Goal: Task Accomplishment & Management: Use online tool/utility

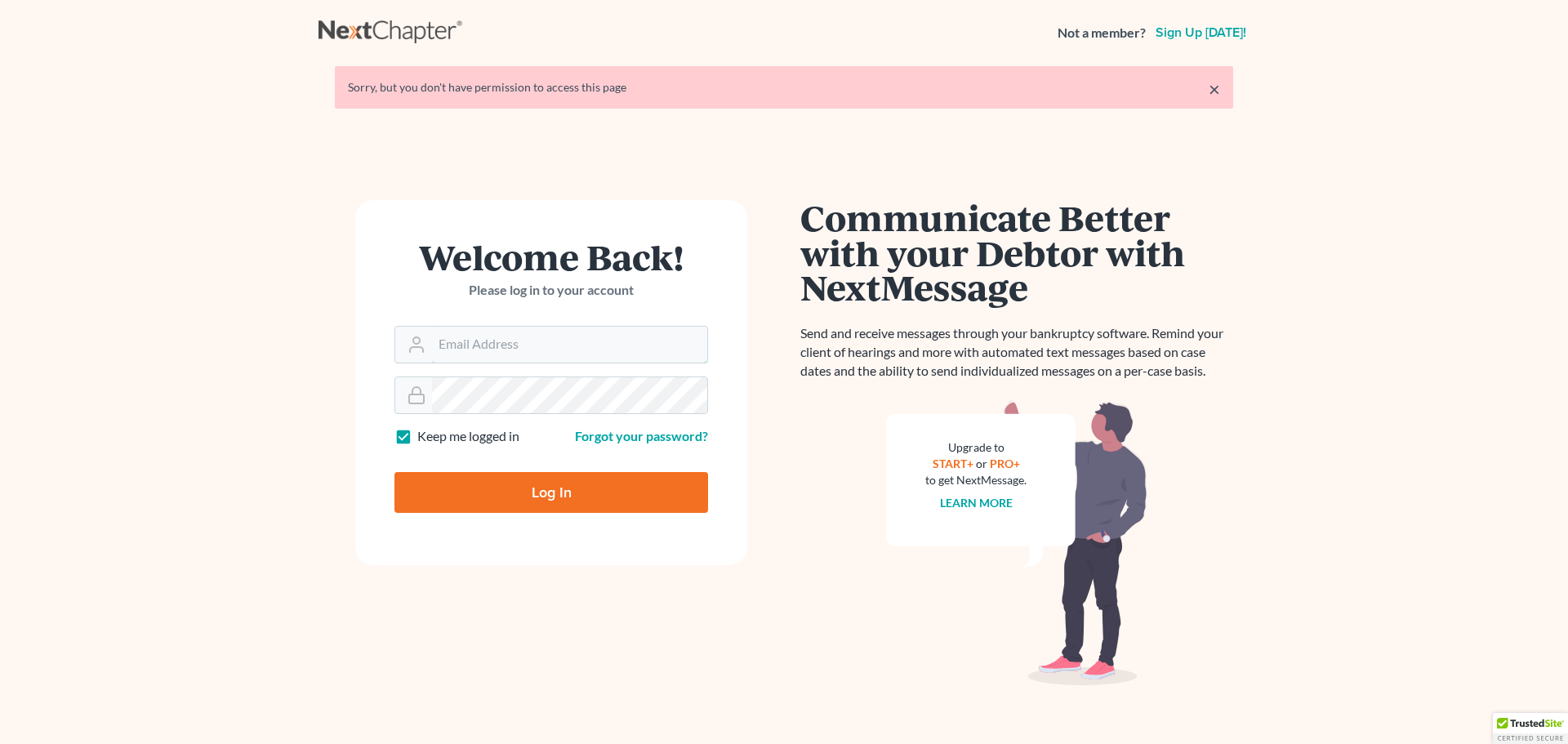
type input "[PERSON_NAME][EMAIL_ADDRESS][DOMAIN_NAME]"
click at [571, 484] on input "Log In" at bounding box center [551, 492] width 314 height 41
type input "Thinking..."
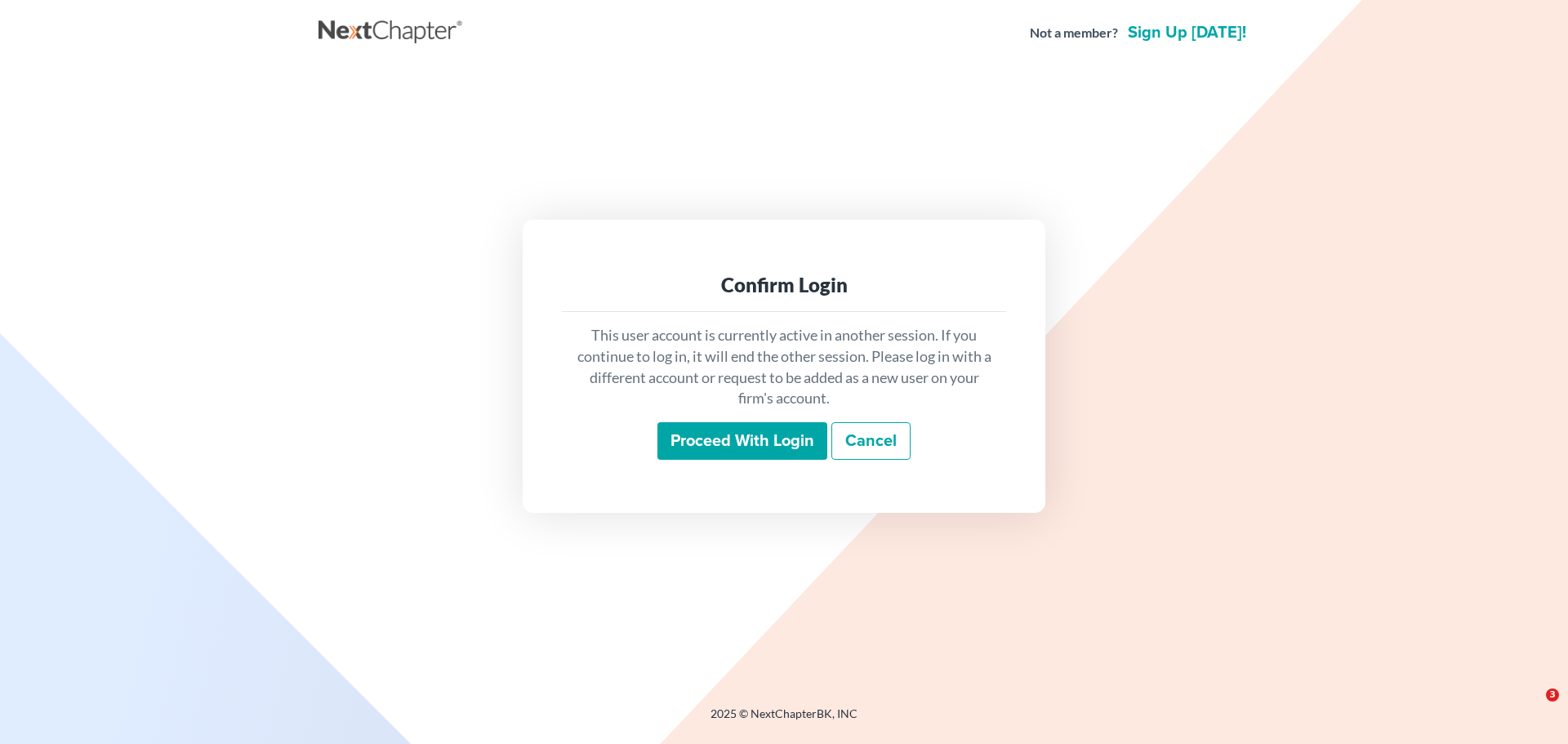
click at [731, 430] on input "Proceed with login" at bounding box center [743, 441] width 170 height 38
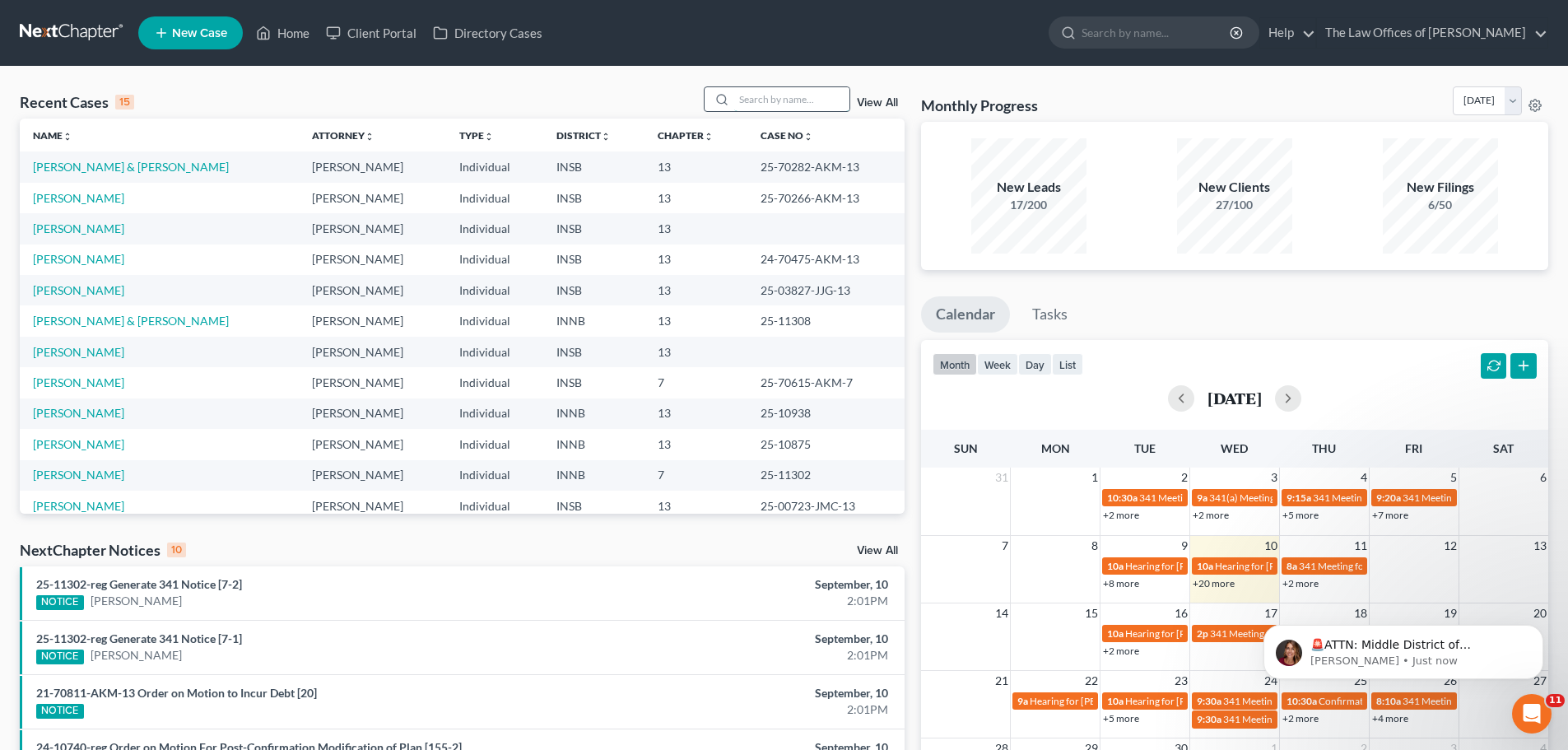
click at [770, 111] on input "search" at bounding box center [791, 100] width 116 height 24
type input "couch"
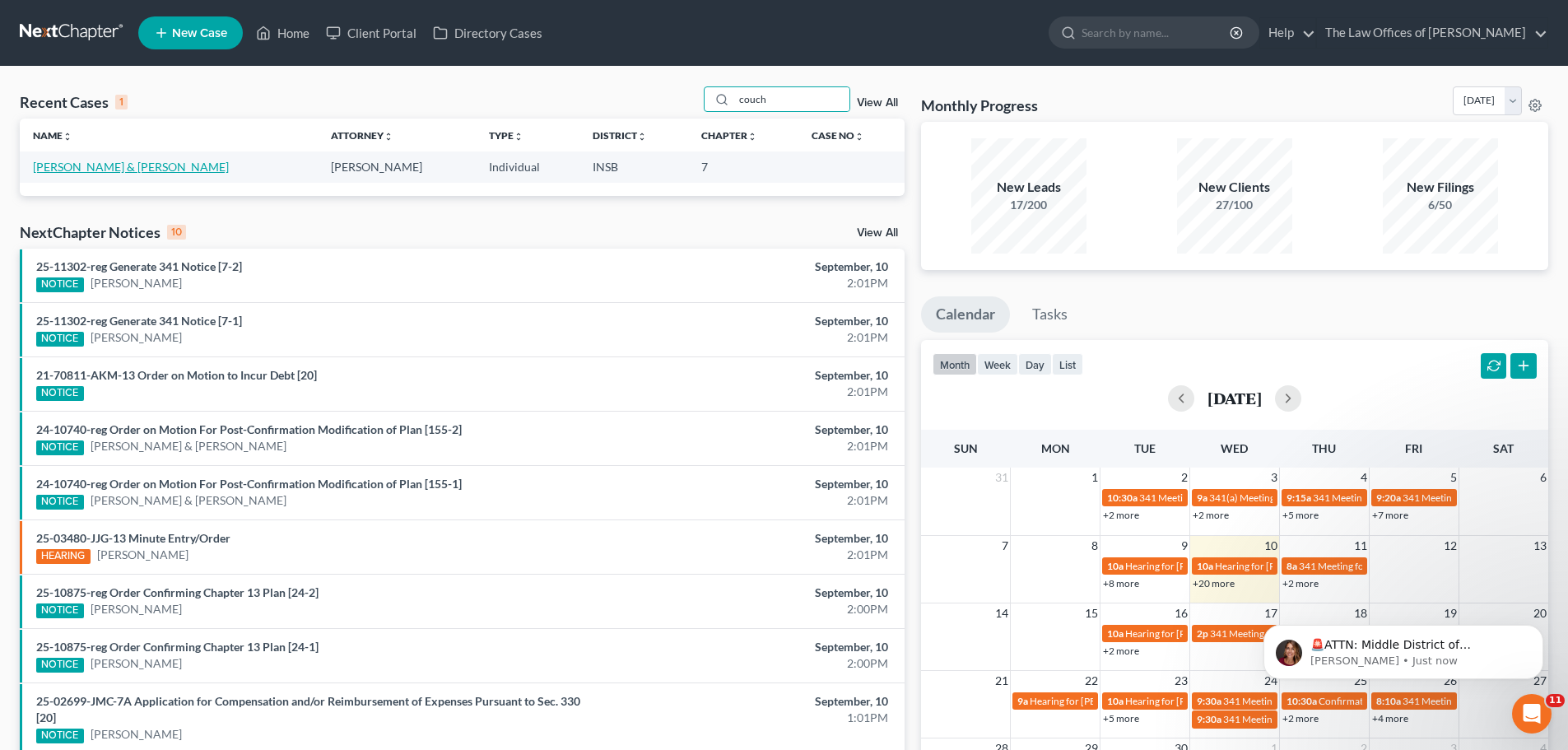
click at [78, 161] on link "Couch, James & Mary" at bounding box center [131, 167] width 195 height 14
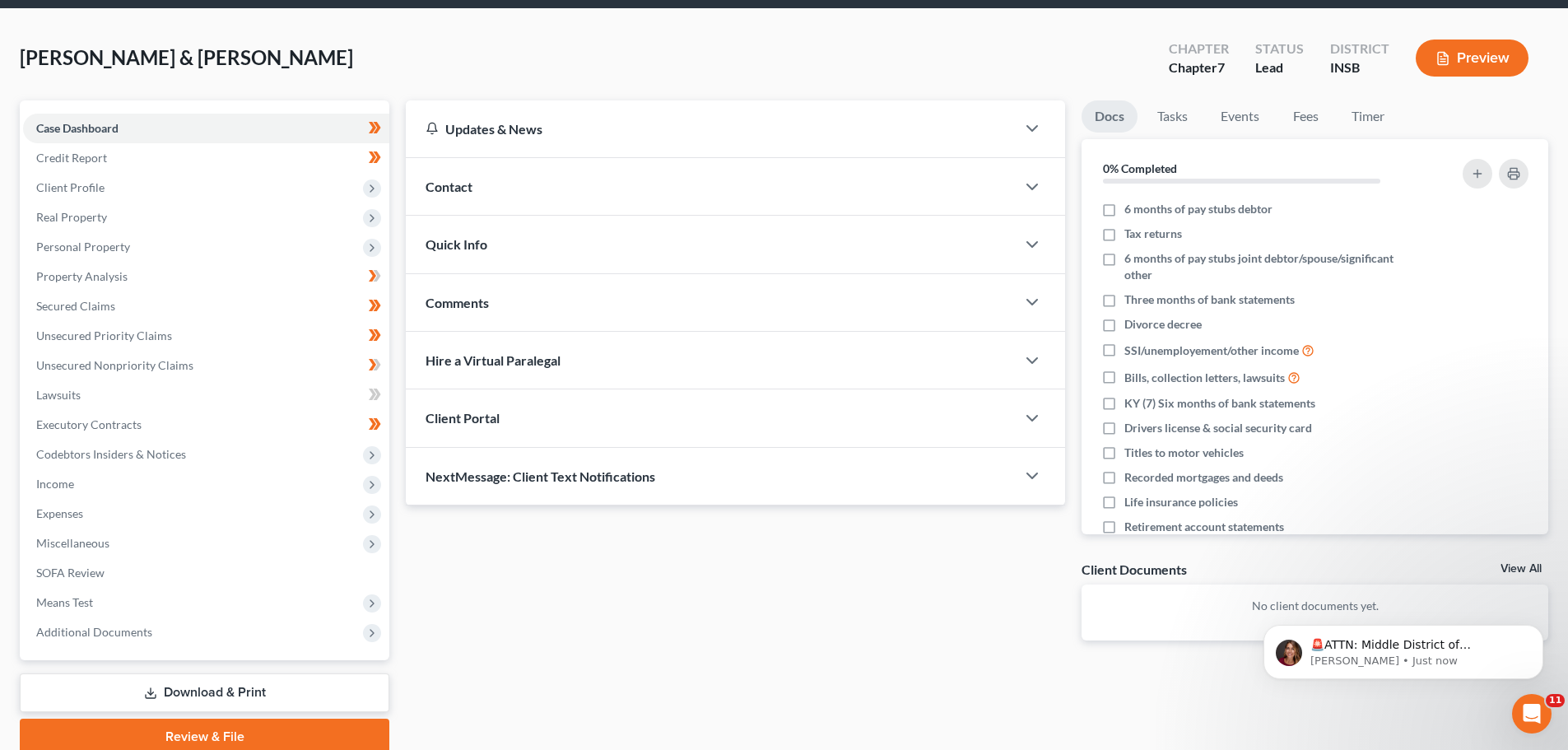
scroll to position [125, 0]
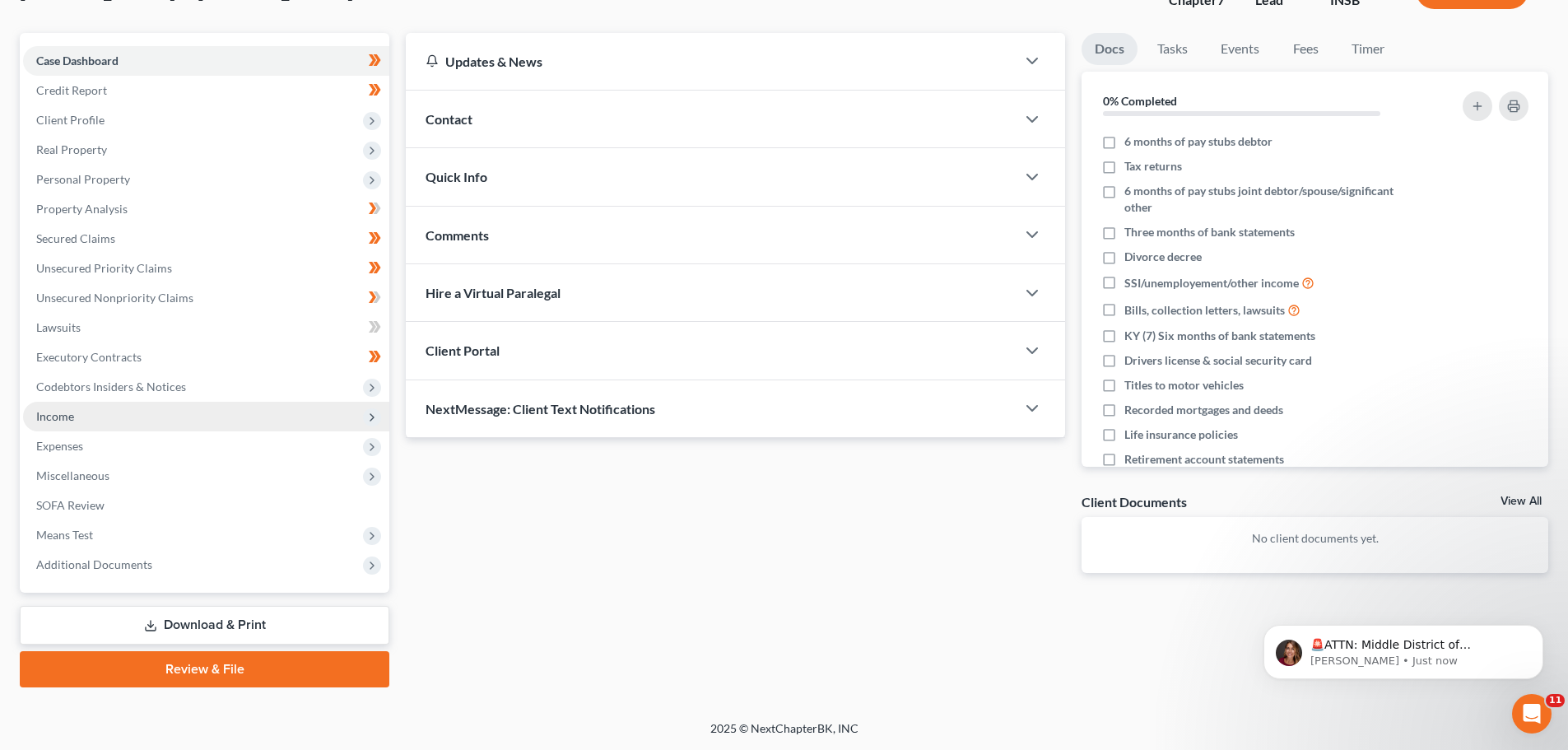
click at [92, 418] on span "Income" at bounding box center [205, 417] width 366 height 30
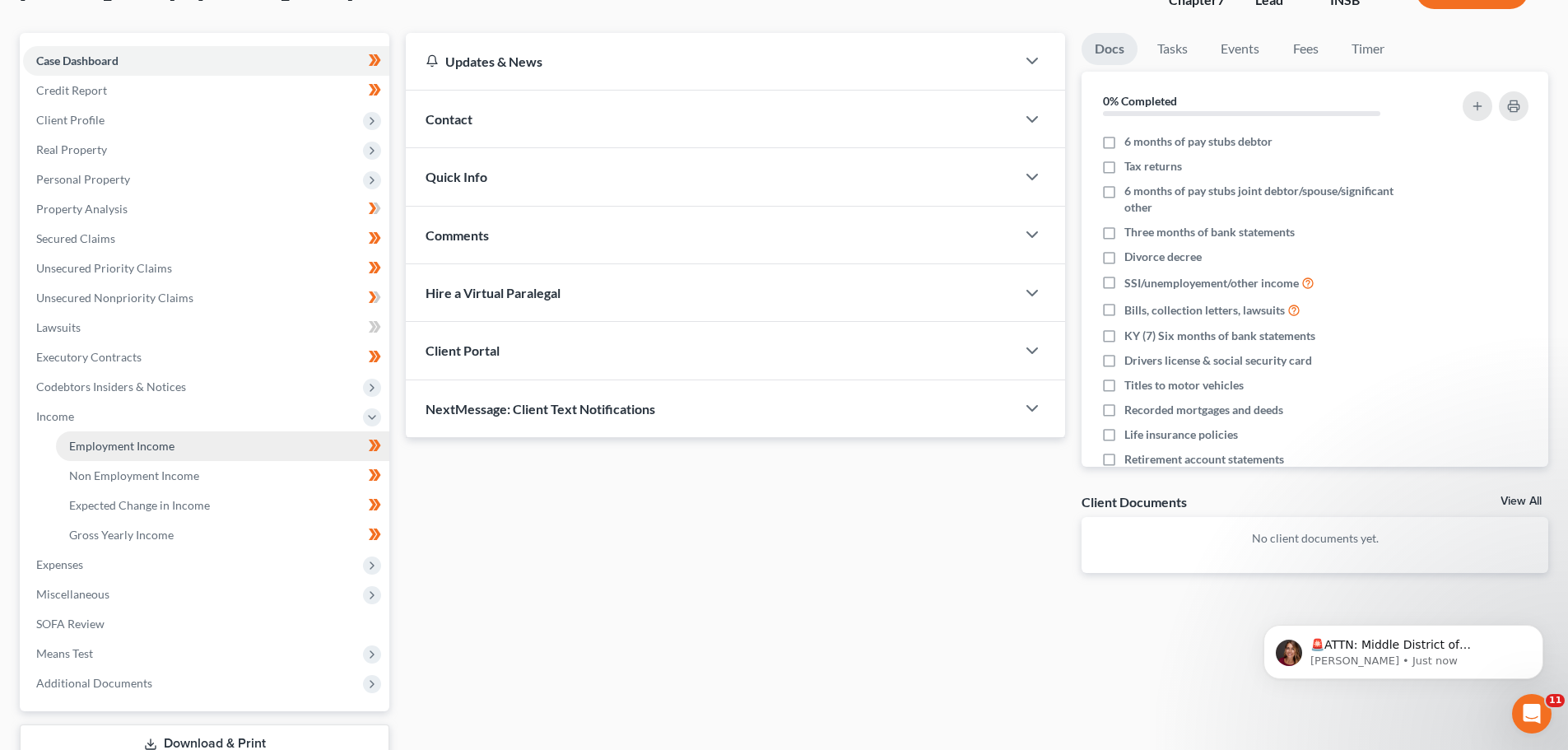
click at [97, 449] on span "Employment Income" at bounding box center [122, 446] width 106 height 14
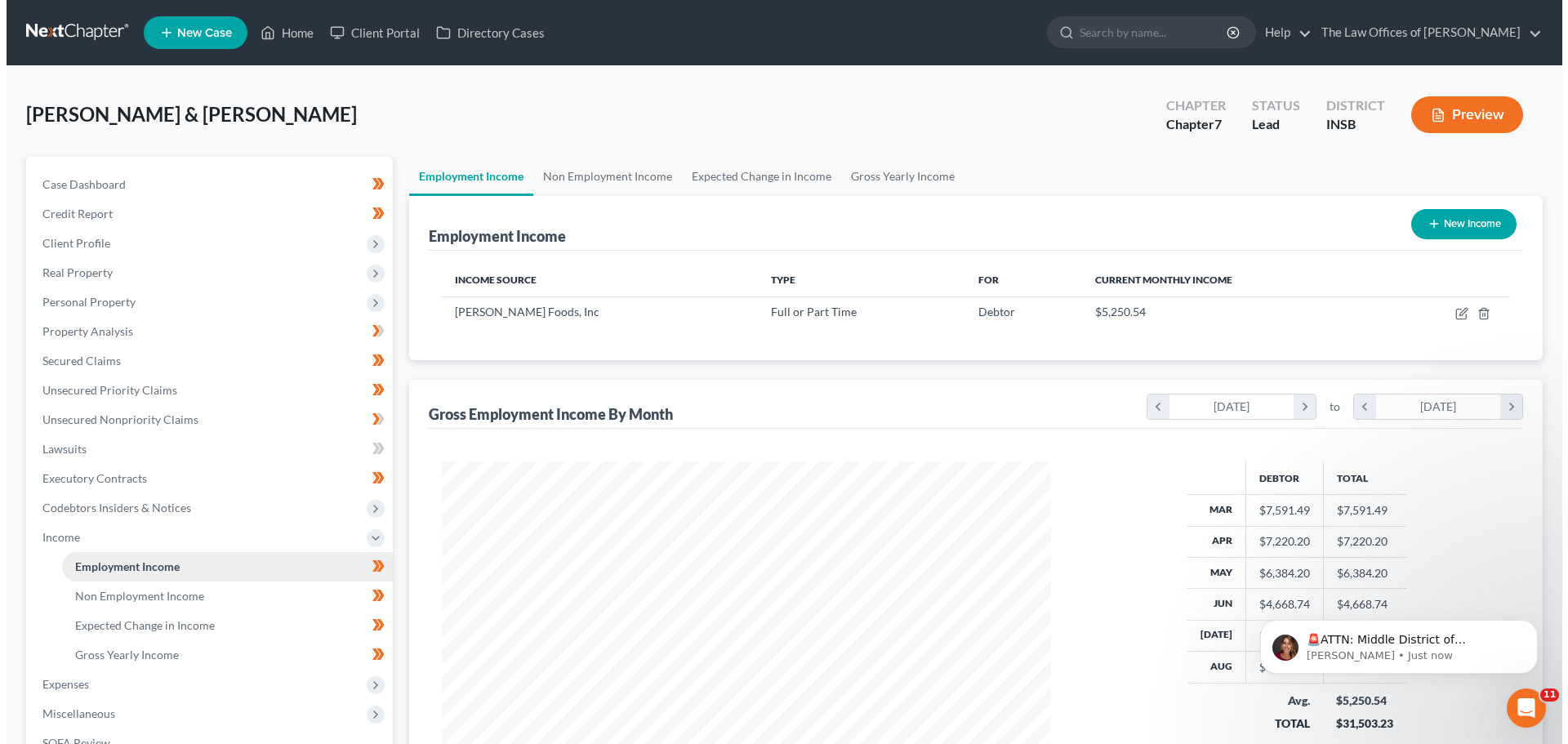
scroll to position [305, 642]
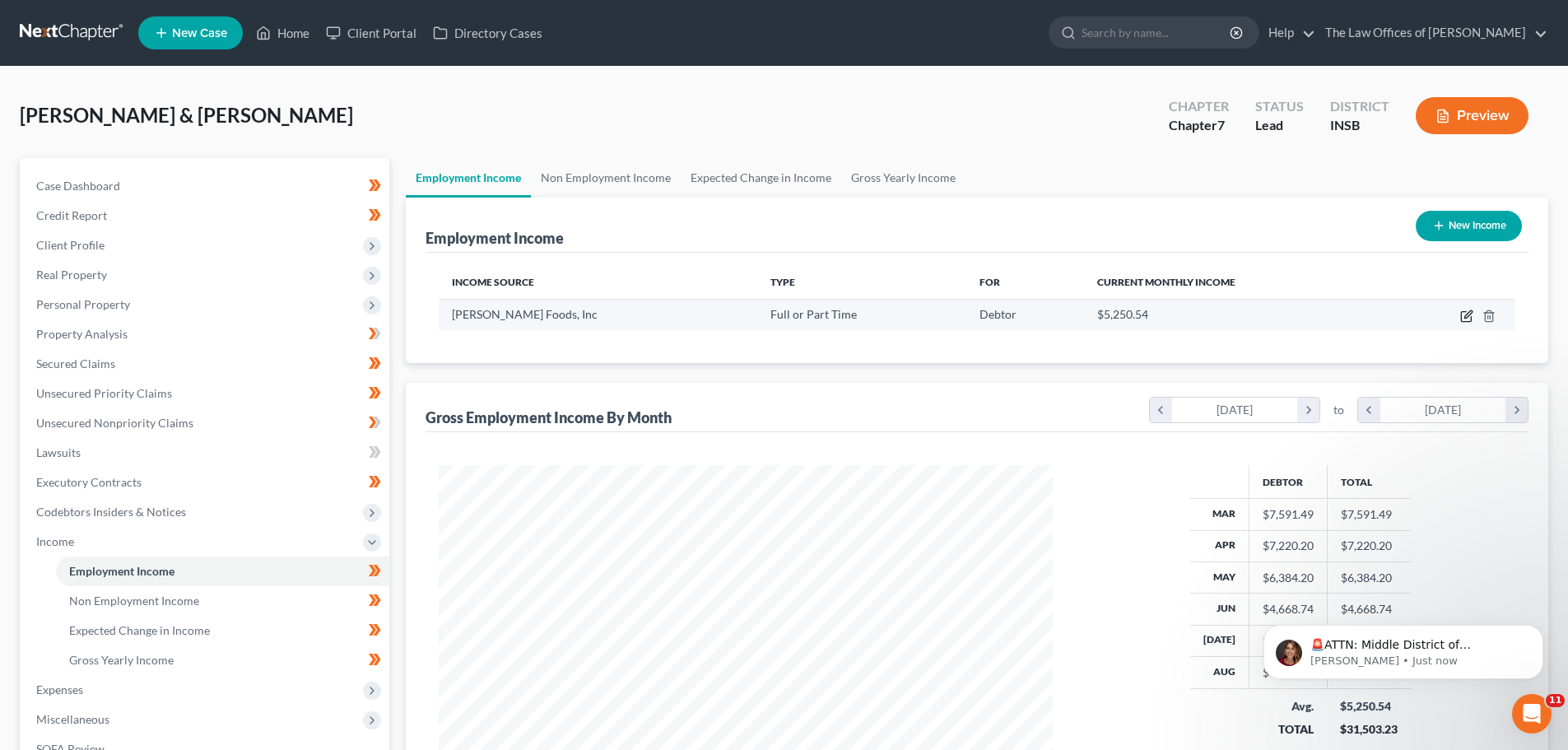
click at [1465, 319] on icon "button" at bounding box center [1466, 315] width 13 height 13
select select "0"
select select "15"
select select "3"
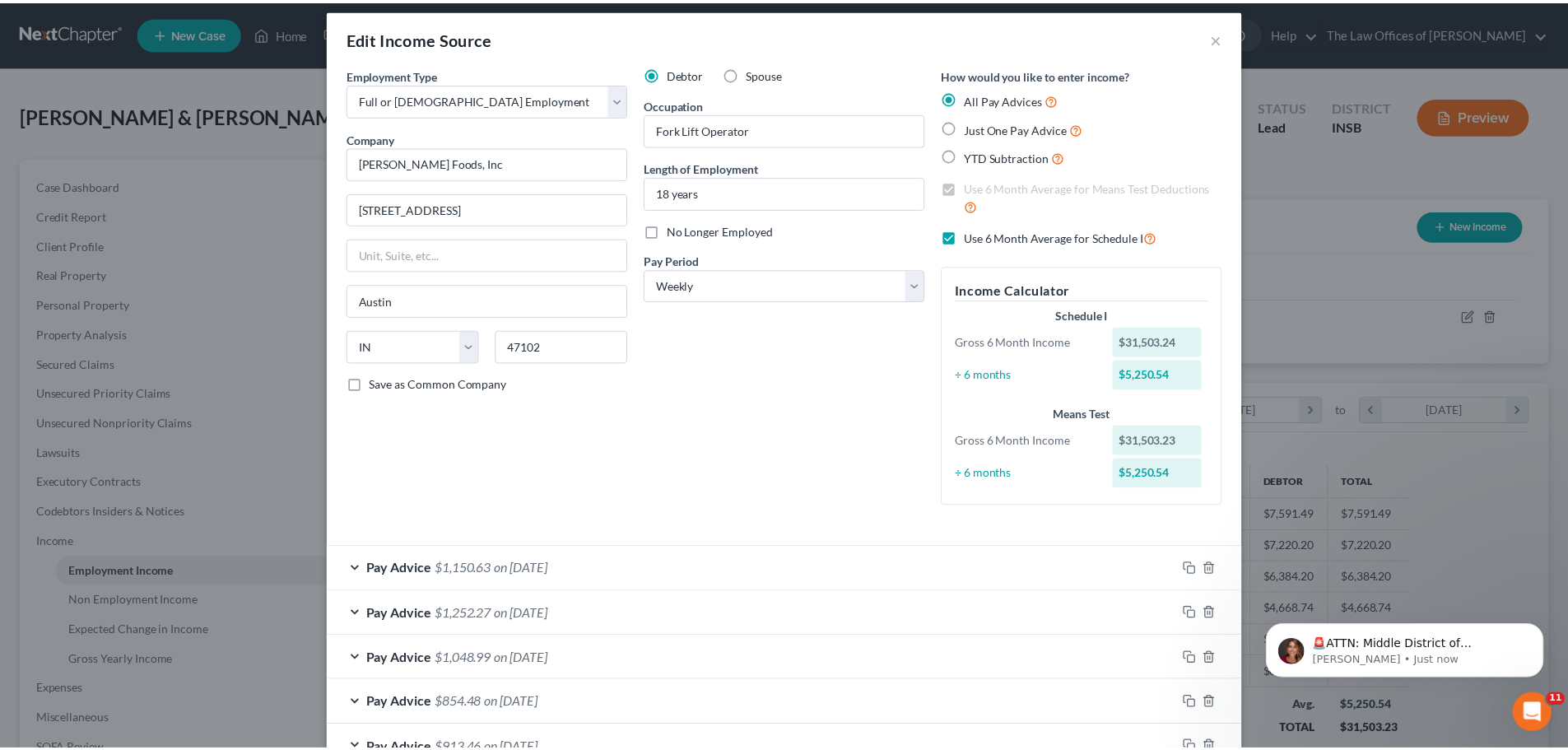
scroll to position [0, 0]
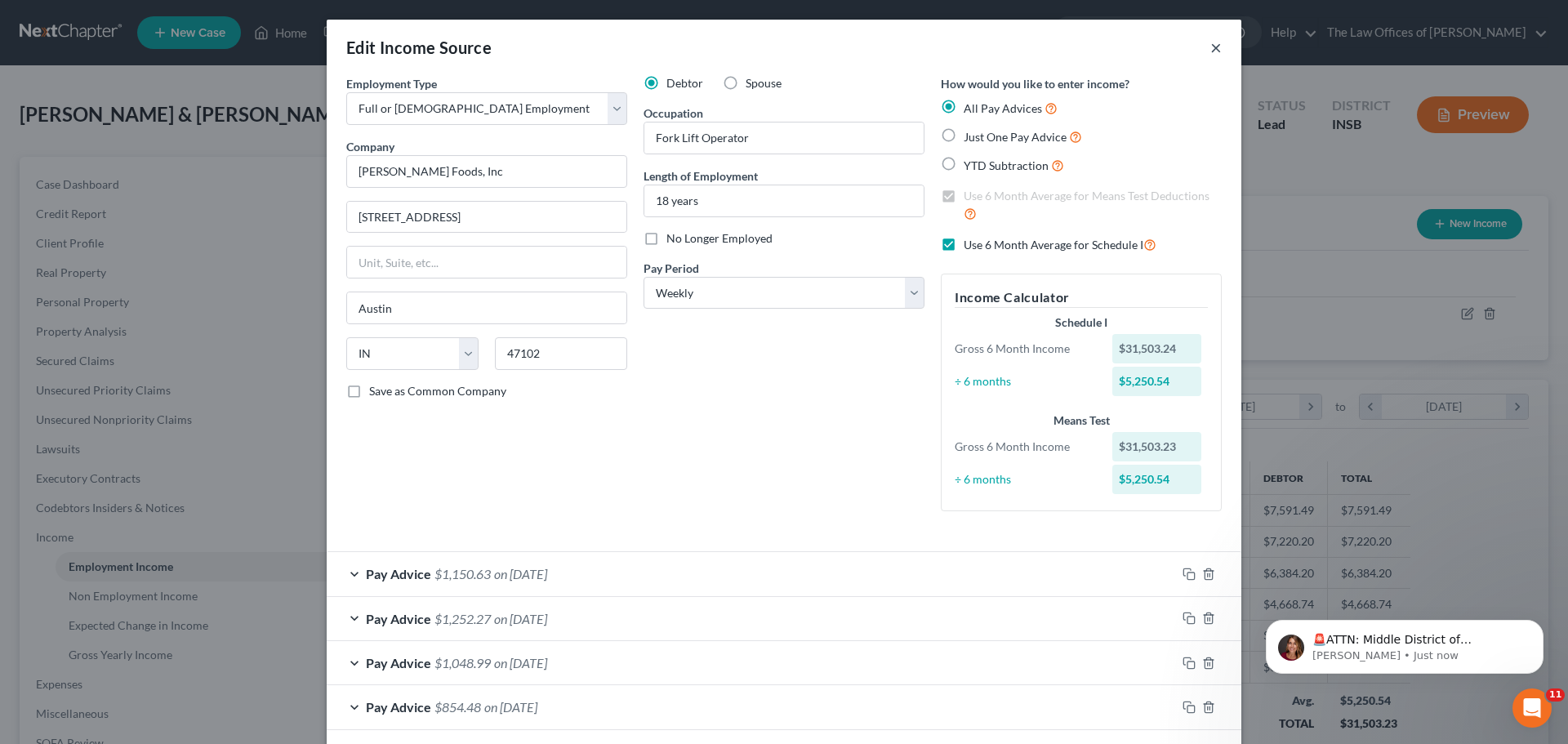
click at [1213, 48] on button "×" at bounding box center [1217, 47] width 12 height 20
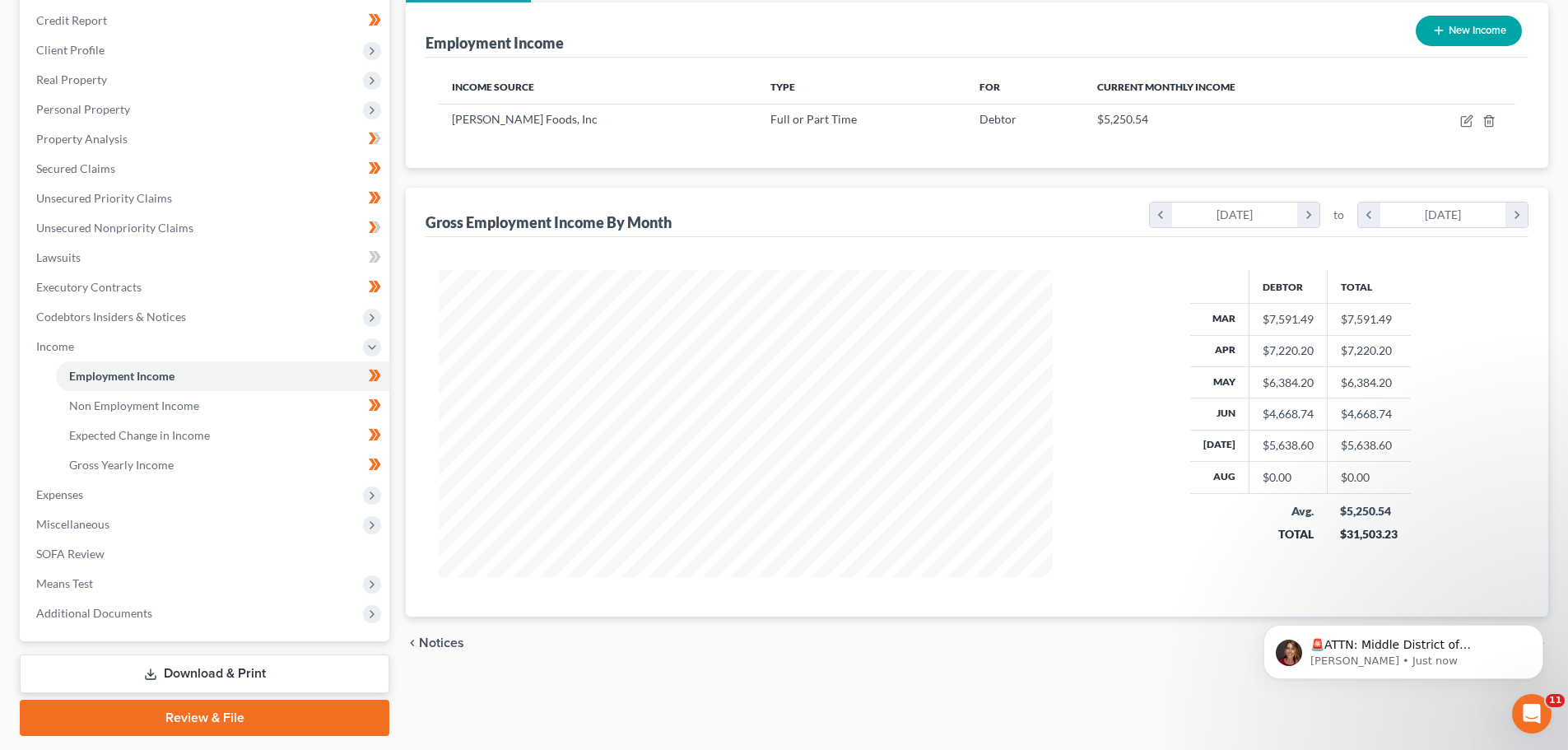
scroll to position [243, 0]
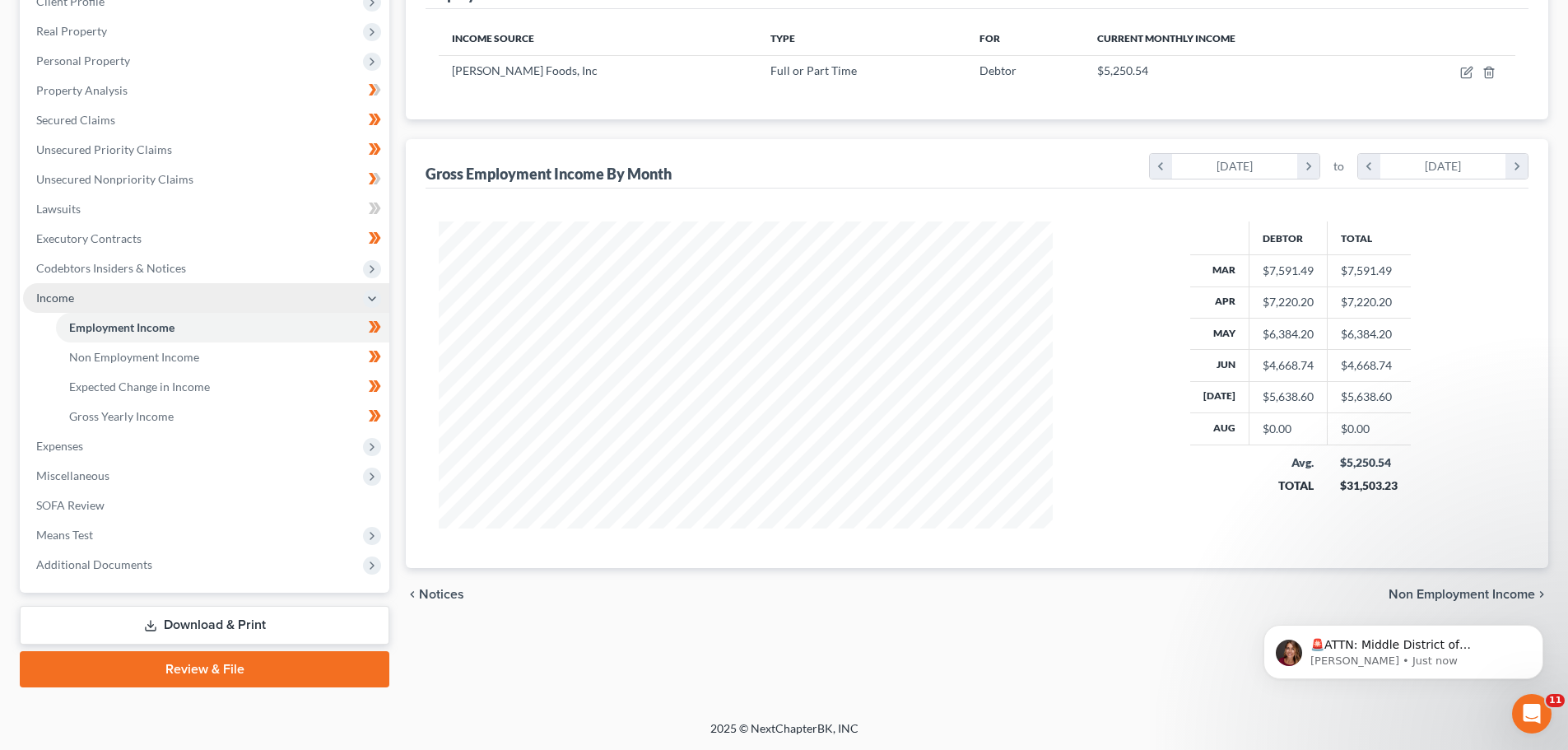
click at [366, 301] on icon at bounding box center [372, 298] width 13 height 13
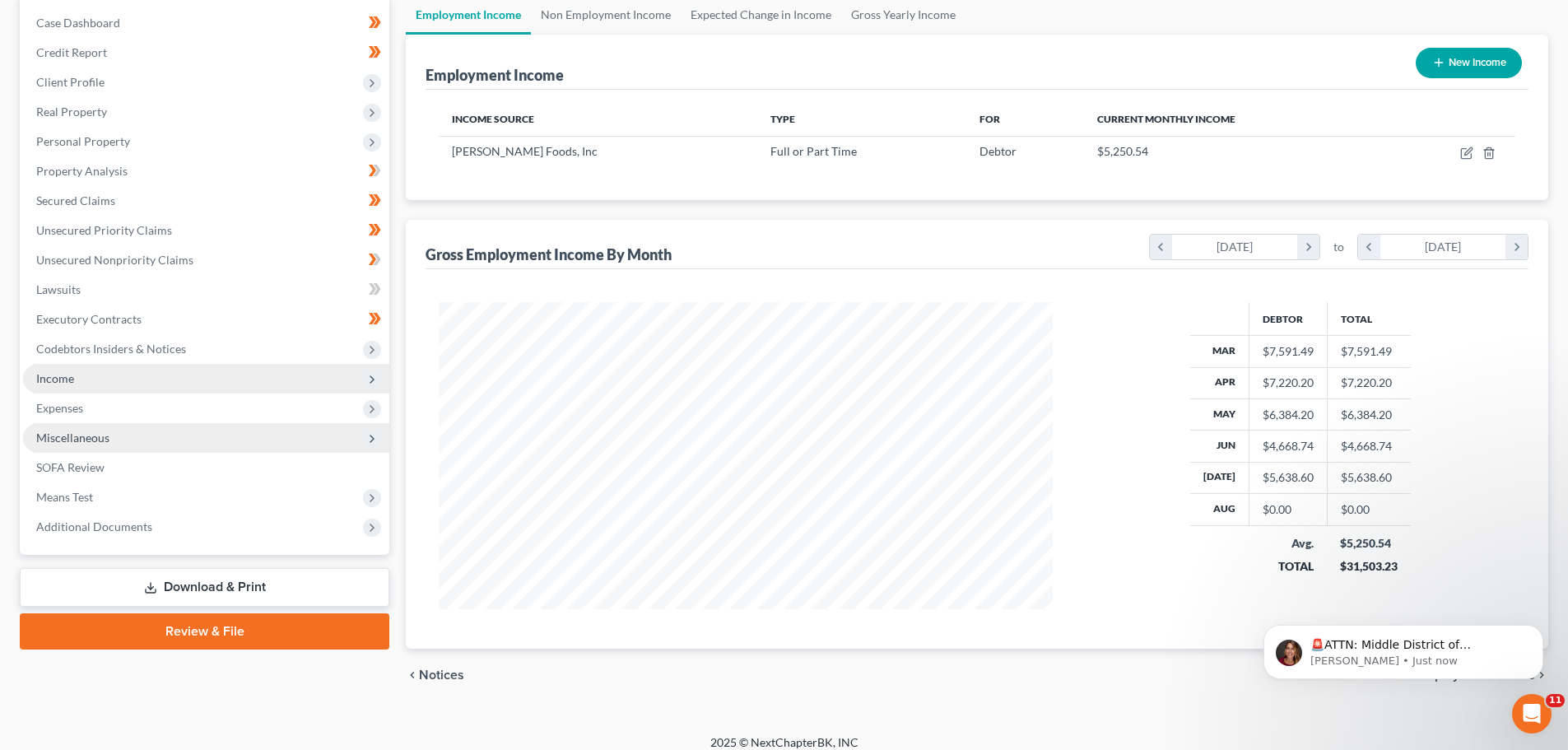
scroll to position [0, 0]
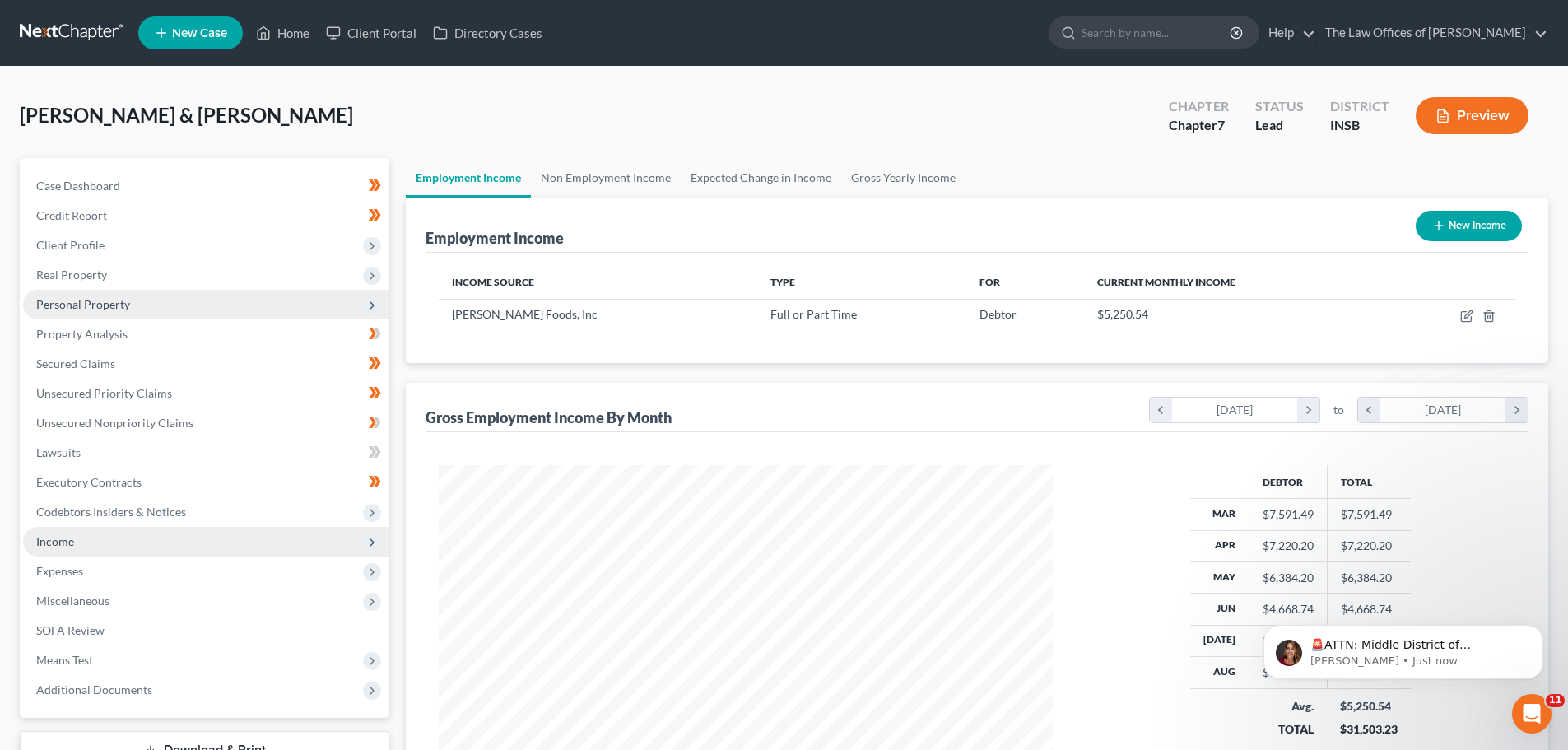
click at [116, 306] on span "Personal Property" at bounding box center [83, 304] width 94 height 14
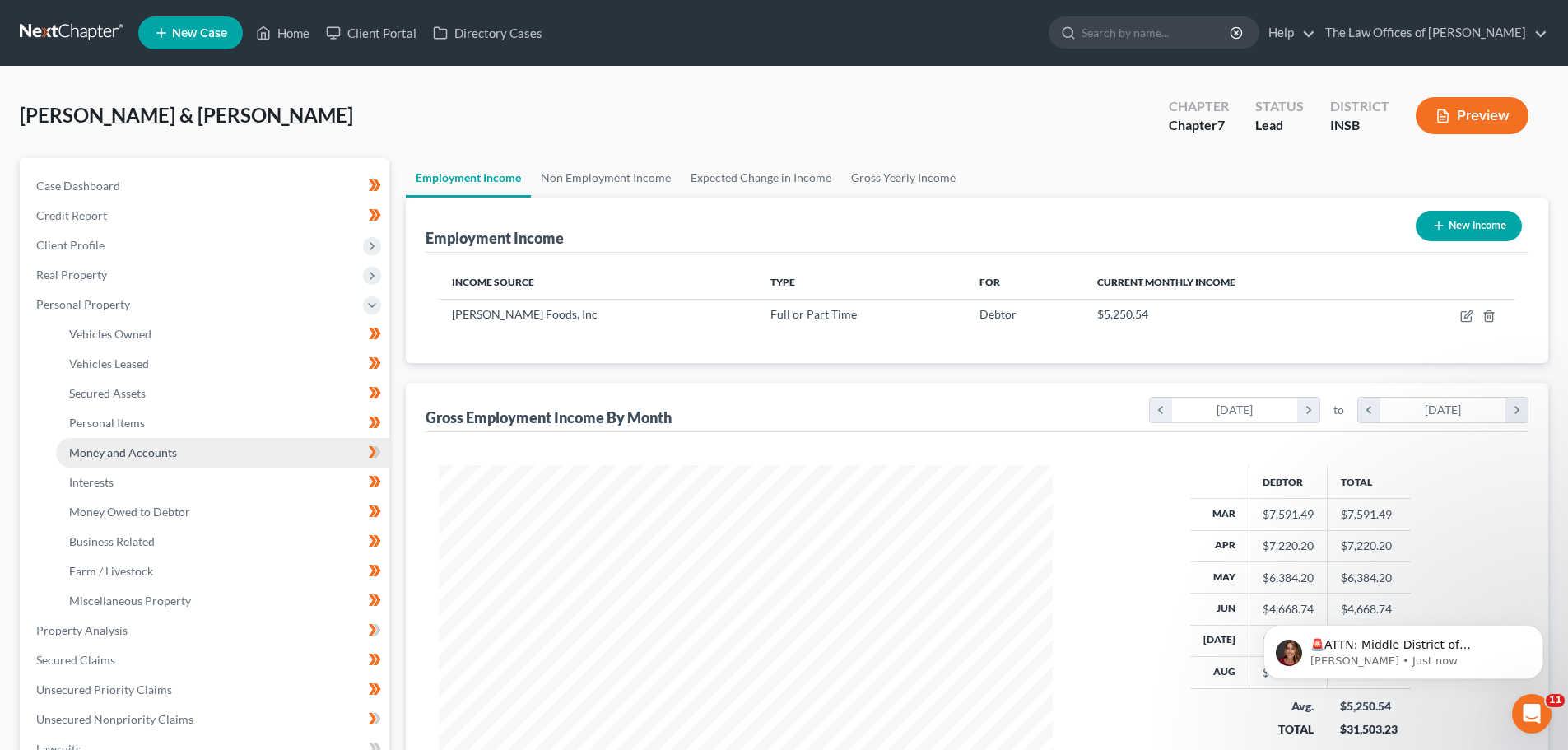
click at [93, 466] on link "Money and Accounts" at bounding box center [222, 453] width 333 height 30
